Goal: Task Accomplishment & Management: Manage account settings

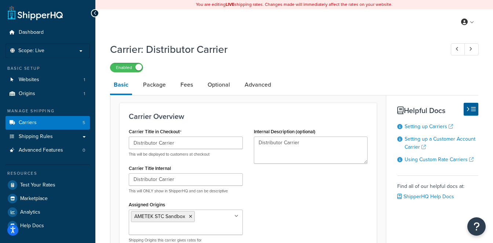
select select "customerAccount"
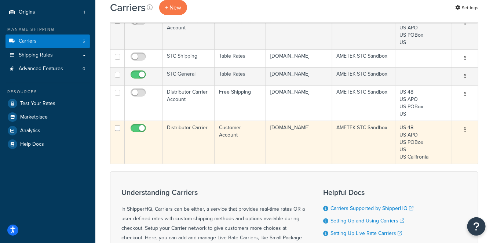
click at [230, 155] on td "Customer Account" at bounding box center [239, 142] width 51 height 43
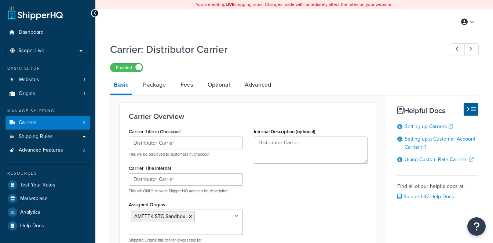
select select "customerAccount"
click at [451, 140] on link "Setting up a Customer Account Carrier" at bounding box center [439, 143] width 71 height 16
click at [37, 122] on link "Carriers 5" at bounding box center [47, 123] width 84 height 14
click at [39, 134] on span "Shipping Rules" at bounding box center [36, 136] width 34 height 6
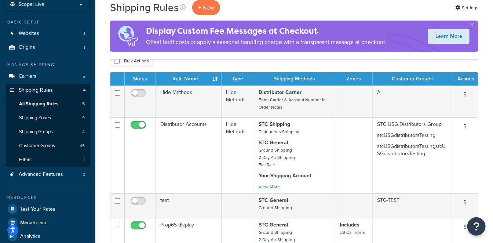
scroll to position [41, 0]
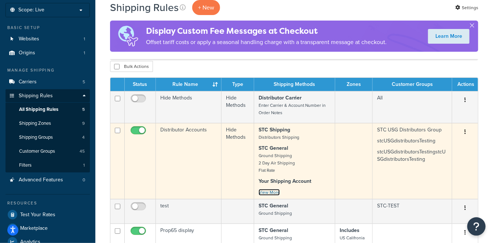
click at [268, 194] on link "View More" at bounding box center [268, 192] width 21 height 7
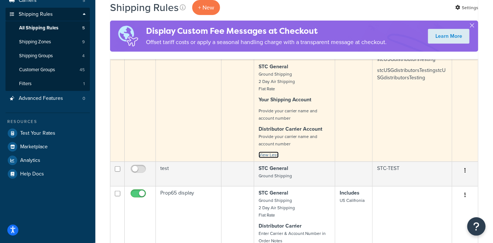
scroll to position [81, 0]
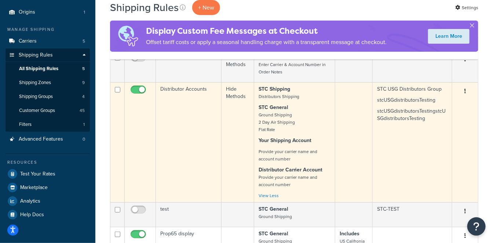
click at [316, 128] on p "STC General Ground Shipping 2 Day Air Shipping Flat Rate" at bounding box center [294, 118] width 72 height 29
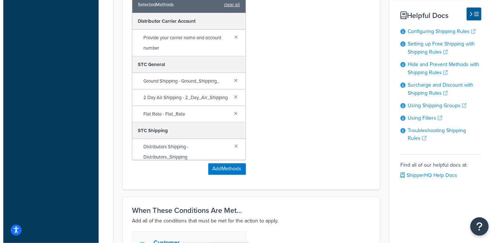
scroll to position [448, 0]
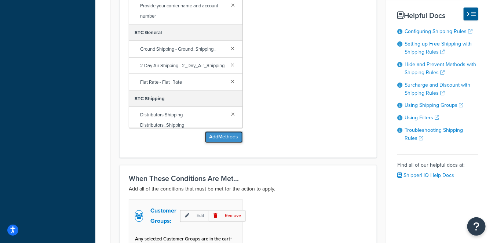
click at [225, 137] on button "Add Methods" at bounding box center [224, 137] width 38 height 12
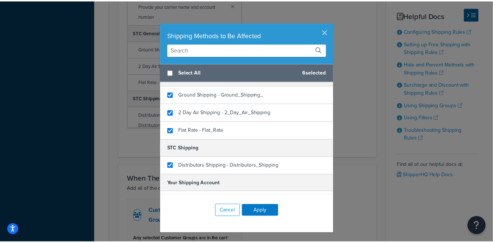
scroll to position [95, 0]
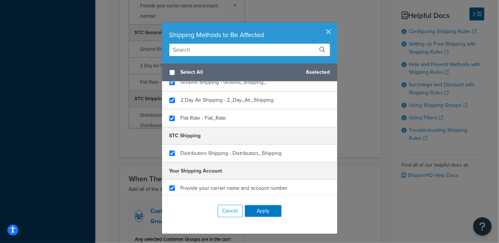
click at [335, 24] on button "button" at bounding box center [336, 23] width 2 height 2
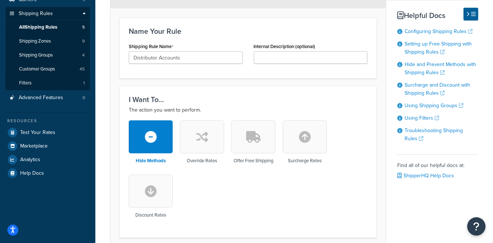
scroll to position [41, 0]
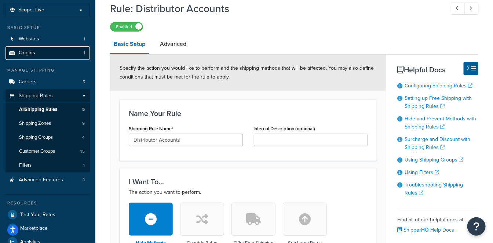
click at [52, 51] on link "Origins 1" at bounding box center [47, 53] width 84 height 14
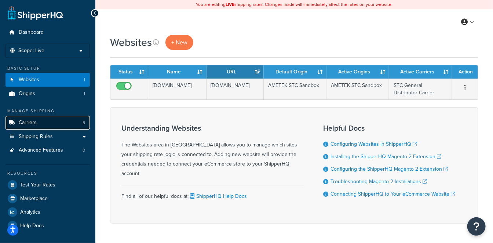
click at [38, 124] on link "Carriers 5" at bounding box center [47, 123] width 84 height 14
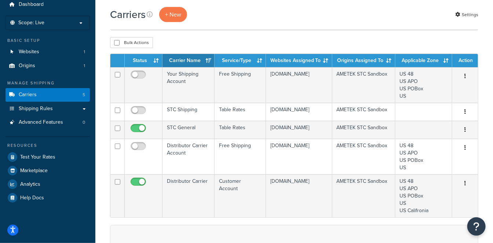
scroll to position [41, 0]
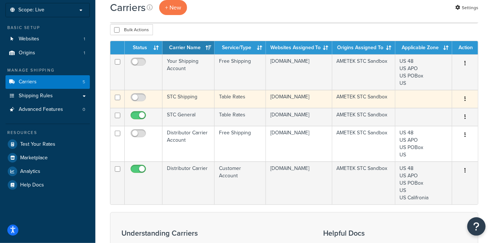
click at [194, 99] on td "STC Shipping" at bounding box center [188, 99] width 52 height 18
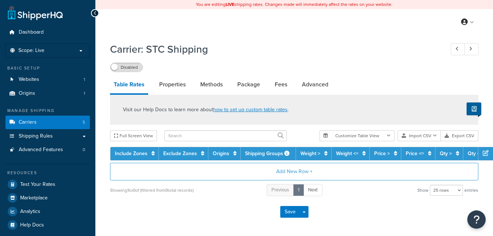
select select "25"
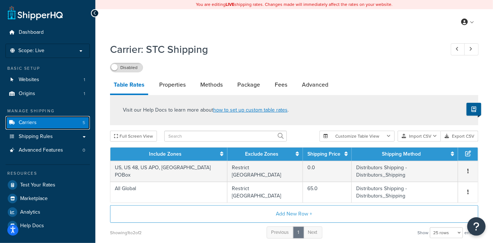
click at [62, 122] on link "Carriers 5" at bounding box center [47, 123] width 84 height 14
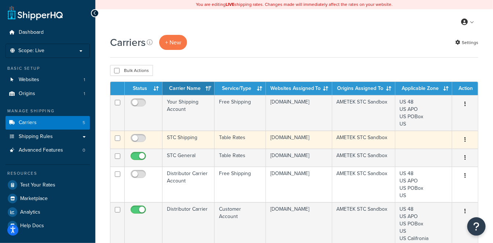
scroll to position [41, 0]
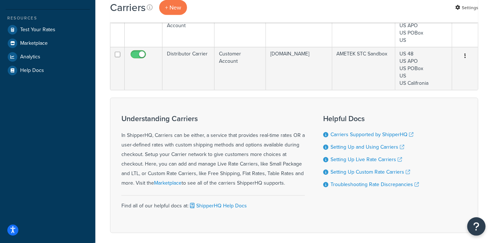
scroll to position [163, 0]
